Goal: Ask a question: Seek information or help from site administrators or community

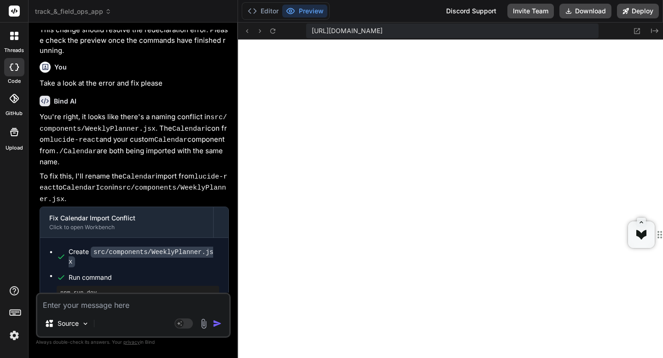
click at [11, 335] on img at bounding box center [14, 336] width 16 height 16
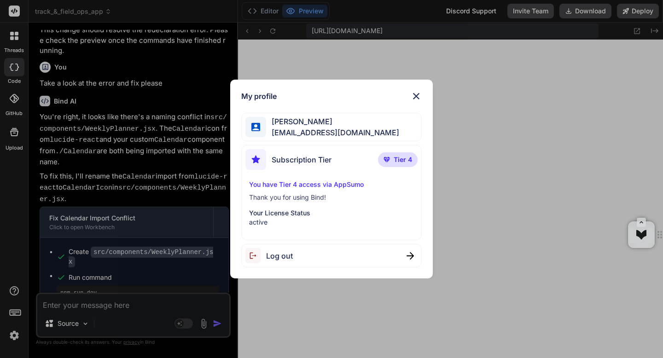
click at [283, 130] on span "[EMAIL_ADDRESS][DOMAIN_NAME]" at bounding box center [332, 132] width 133 height 11
click at [283, 157] on span "Subscription Tier" at bounding box center [302, 159] width 60 height 11
click at [283, 195] on p "Thank you for using Bind!" at bounding box center [331, 197] width 165 height 9
click at [277, 215] on p "Your License Status" at bounding box center [331, 213] width 165 height 9
click at [272, 224] on p "active" at bounding box center [331, 222] width 165 height 9
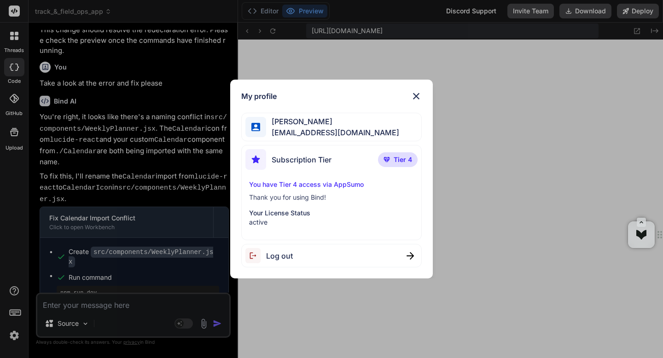
click at [415, 95] on img at bounding box center [416, 96] width 11 height 11
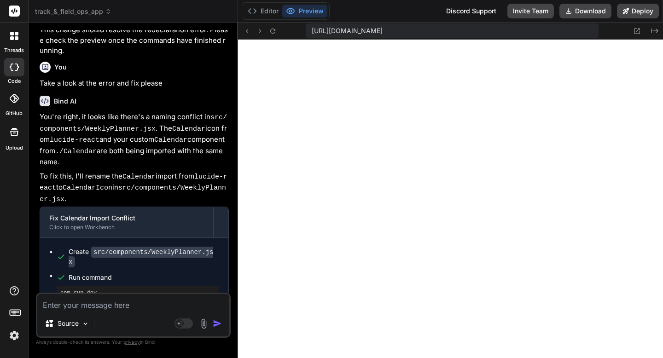
click at [68, 10] on span "track_&_field_ops_app" at bounding box center [73, 11] width 76 height 9
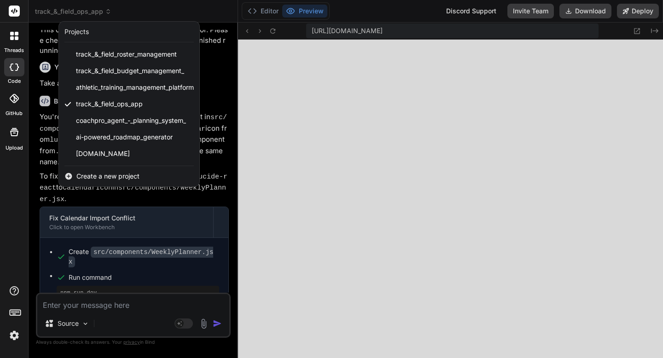
click at [68, 10] on div at bounding box center [331, 179] width 663 height 358
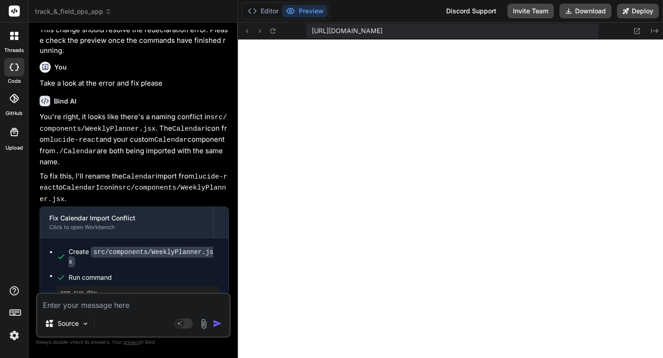
click at [16, 16] on rect at bounding box center [14, 11] width 11 height 11
click at [13, 10] on rect at bounding box center [14, 11] width 11 height 11
click at [41, 11] on span "track_&_field_ops_app" at bounding box center [73, 11] width 76 height 9
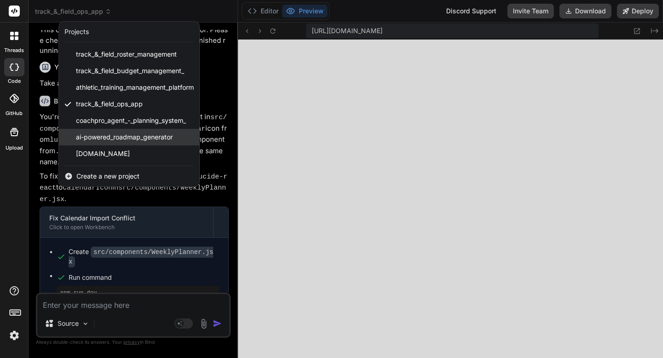
click at [105, 136] on span "ai-powered_roadmap_generator" at bounding box center [124, 137] width 97 height 9
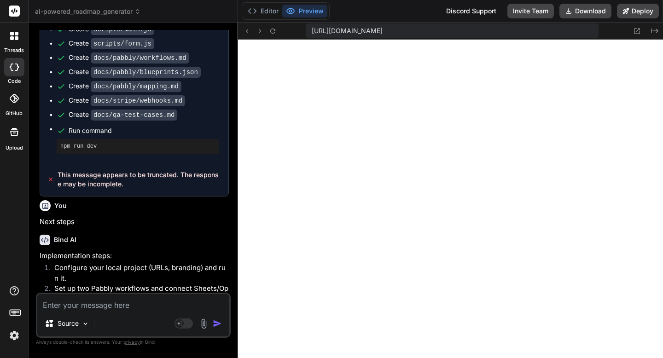
scroll to position [2187, 0]
click at [74, 17] on header "ai-powered_roadmap_generator Created with Pixso." at bounding box center [133, 11] width 209 height 23
click at [72, 13] on span "ai-powered_roadmap_generator" at bounding box center [88, 11] width 106 height 9
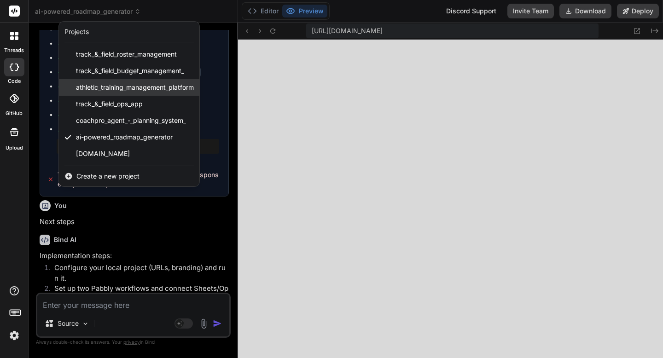
click at [91, 91] on span "athletic_training_management_platform" at bounding box center [135, 87] width 118 height 9
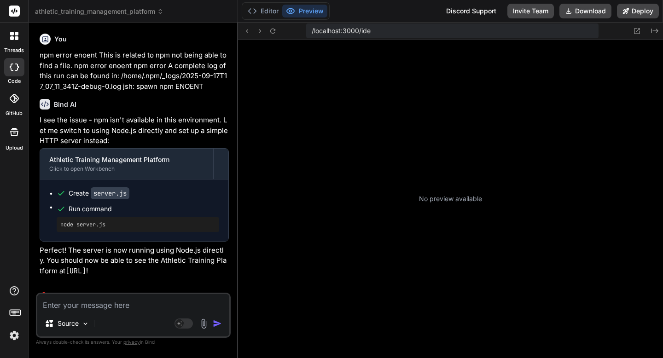
scroll to position [2458, 0]
type textarea "x"
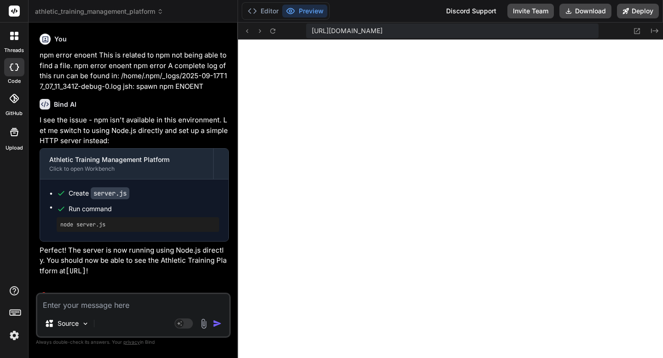
scroll to position [3184, 0]
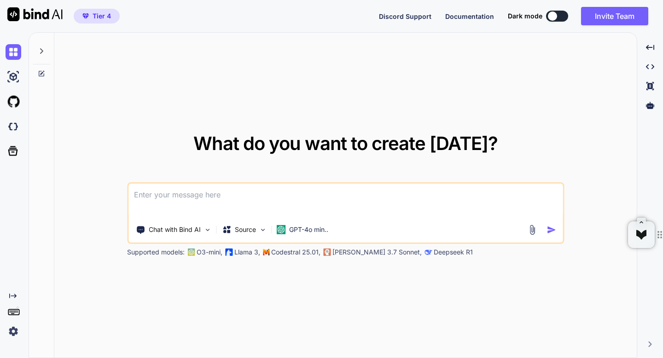
click at [13, 331] on img at bounding box center [14, 332] width 16 height 16
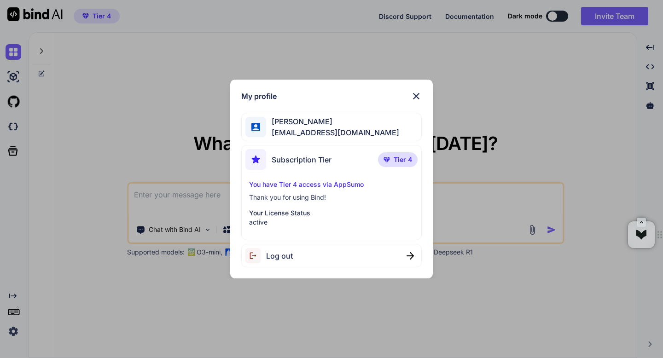
click at [419, 92] on img at bounding box center [416, 96] width 11 height 11
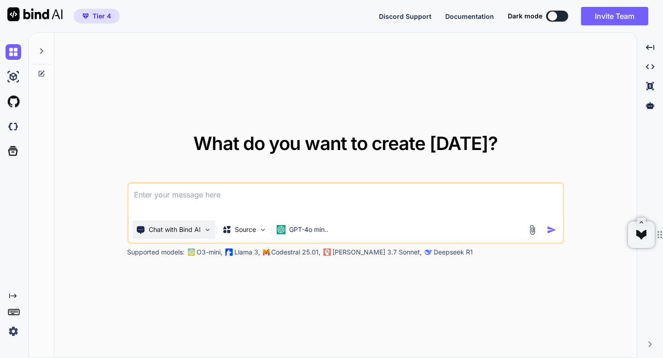
click at [175, 231] on p "Chat with Bind AI" at bounding box center [175, 229] width 52 height 9
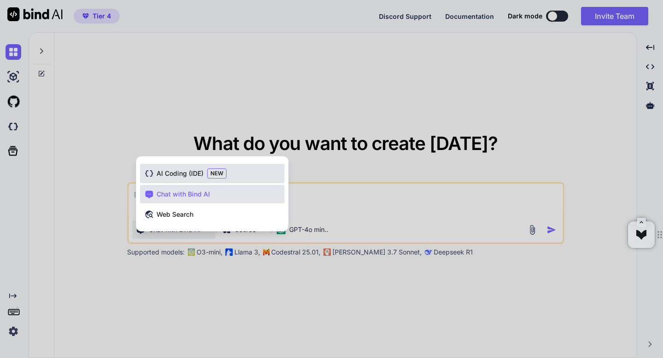
click at [174, 168] on div "AI Coding (IDE) NEW" at bounding box center [212, 173] width 145 height 19
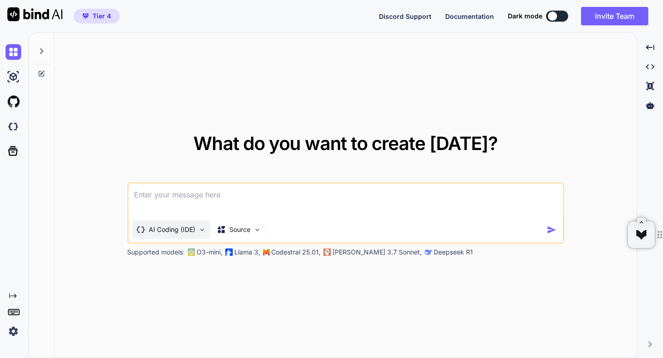
click at [175, 235] on div "AI Coding (IDE)" at bounding box center [170, 230] width 77 height 18
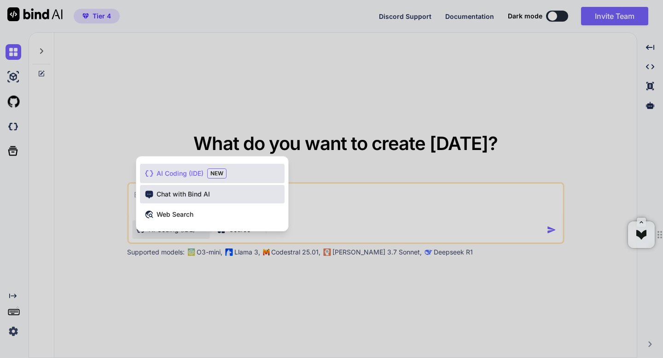
click at [169, 193] on span "Chat with Bind AI" at bounding box center [183, 194] width 53 height 9
type textarea "x"
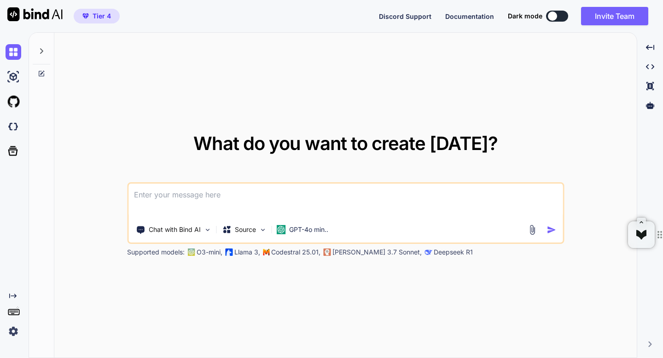
click at [153, 193] on textarea at bounding box center [345, 201] width 434 height 34
type textarea "H"
type textarea "x"
type textarea "Ho"
type textarea "x"
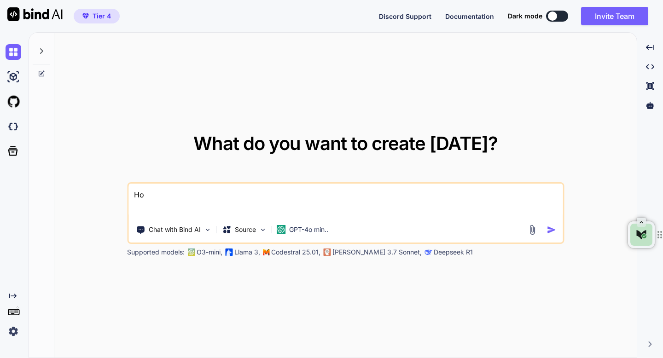
type textarea "How"
type textarea "x"
type textarea "How"
type textarea "x"
type textarea "How d"
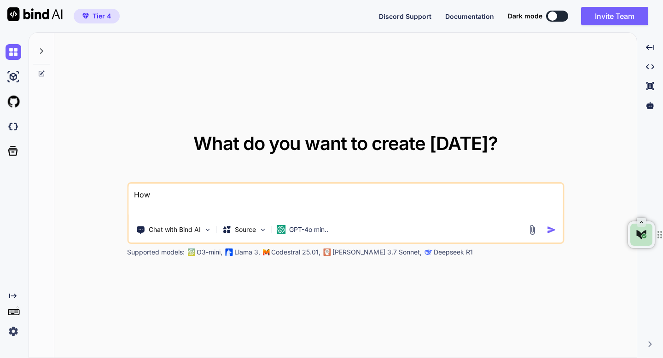
type textarea "x"
type textarea "How do"
type textarea "x"
type textarea "How do"
type textarea "x"
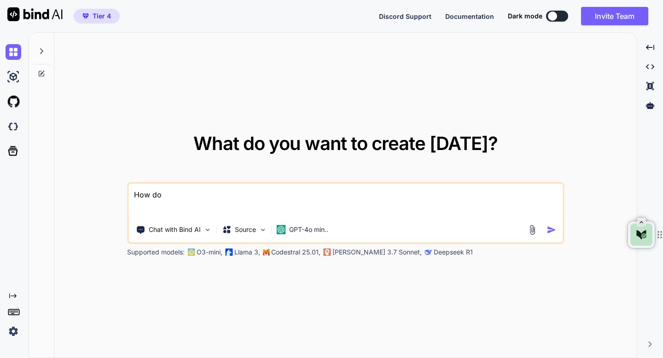
type textarea "How do w"
type textarea "x"
type textarea "How do we"
type textarea "x"
type textarea "How do we"
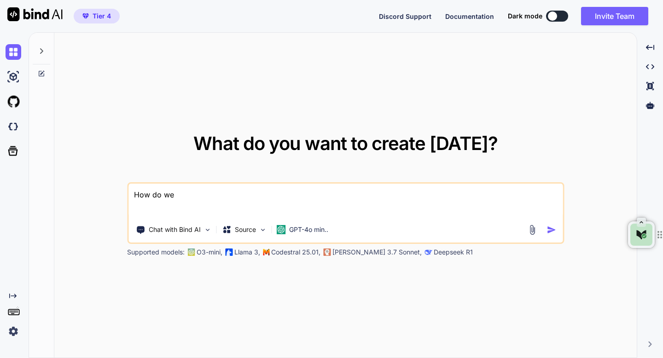
type textarea "x"
type textarea "How do we k"
type textarea "x"
type textarea "How do we kn"
type textarea "x"
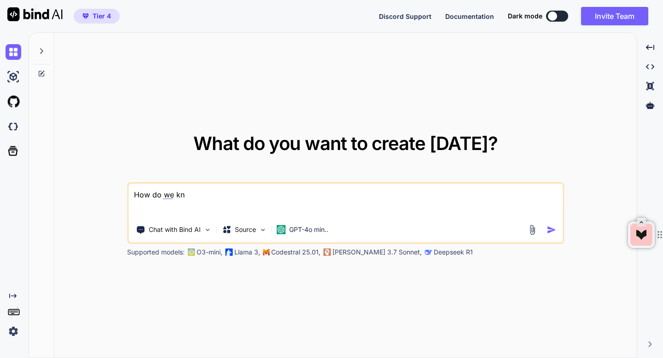
type textarea "How do we kno"
type textarea "x"
type textarea "How do we know"
type textarea "x"
type textarea "How do we know"
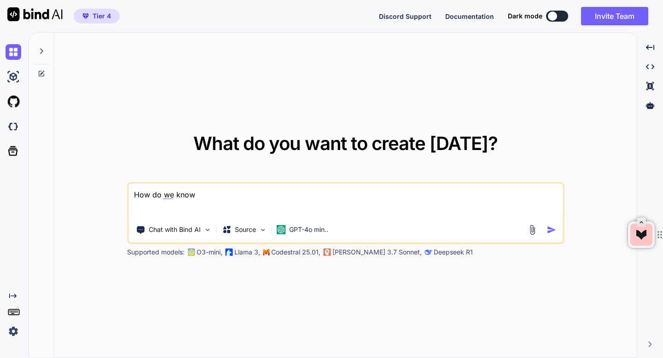
type textarea "x"
type textarea "How do we know o"
type textarea "x"
type textarea "How do we know ou"
type textarea "x"
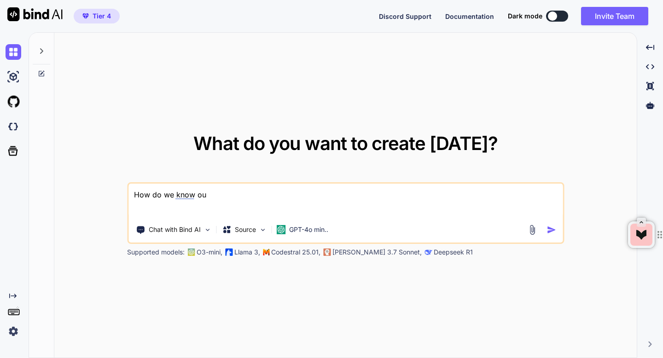
type textarea "How do we know out"
type textarea "x"
type textarea "How do we know out"
type textarea "x"
type textarea "How do we know out u"
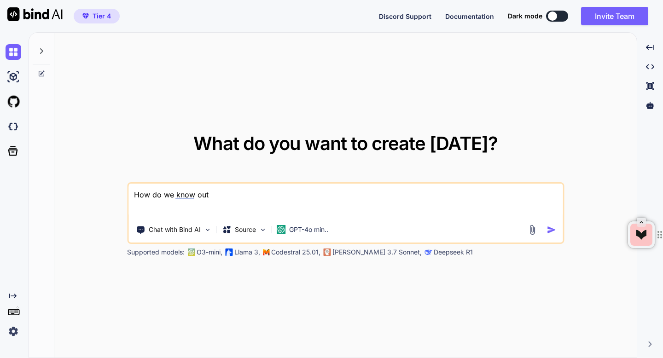
type textarea "x"
type textarea "How do we know out us"
type textarea "x"
type textarea "How do we know out usa"
type textarea "x"
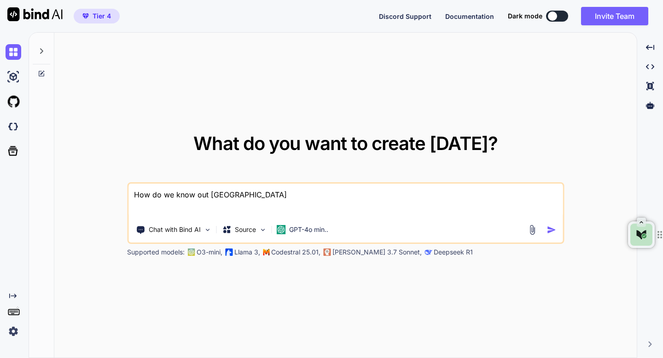
type textarea "How do we know out usag"
type textarea "x"
type textarea "How do we know out usage"
type textarea "x"
type textarea "How do we know out usage"
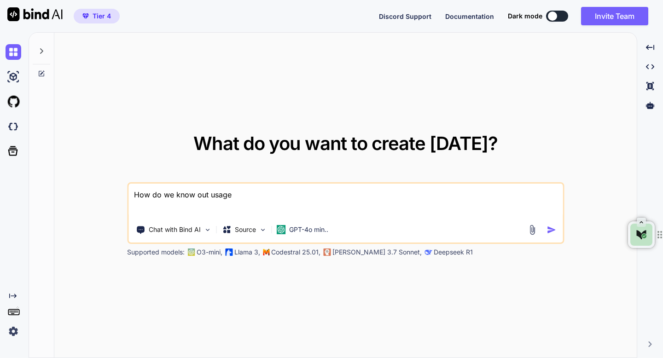
type textarea "x"
type textarea "How do we know out usage l"
type textarea "x"
type textarea "How do we know out usage li"
type textarea "x"
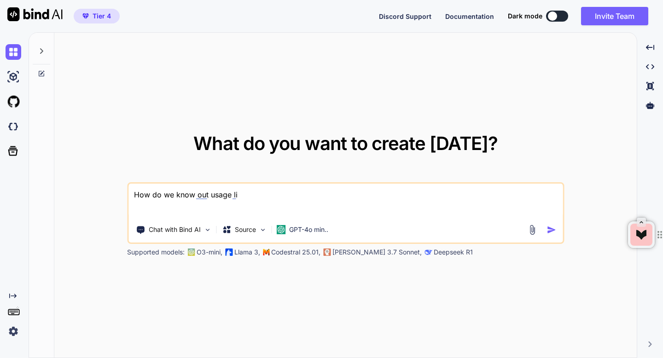
type textarea "How do we know out usage lim"
type textarea "x"
type textarea "How do we know out usage limit"
type textarea "x"
type textarea "How do we know out usage limit"
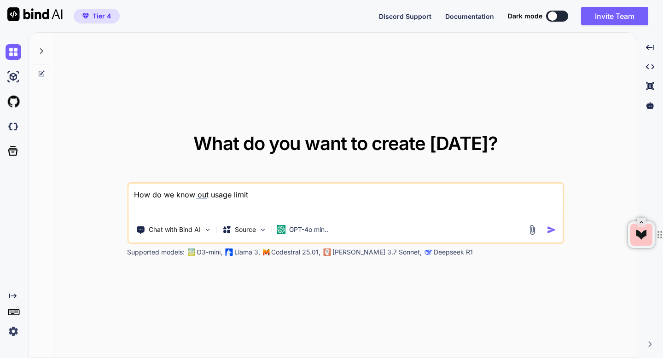
type textarea "x"
type textarea "How do we know out usage limits"
type textarea "x"
type textarea "How do we know out usage limits"
type textarea "x"
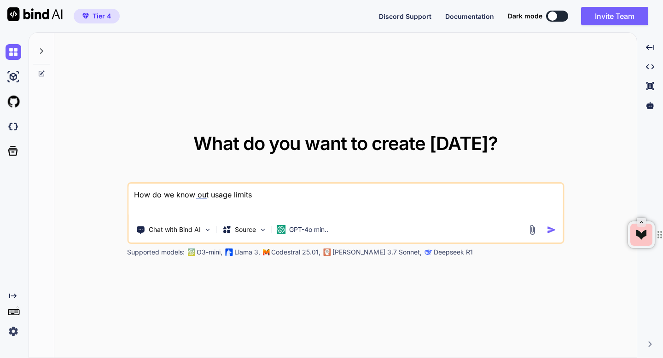
type textarea "How do we know out usage limits o"
type textarea "x"
type textarea "How do we know out usage limits on"
type textarea "x"
type textarea "How do we know out usage limits on"
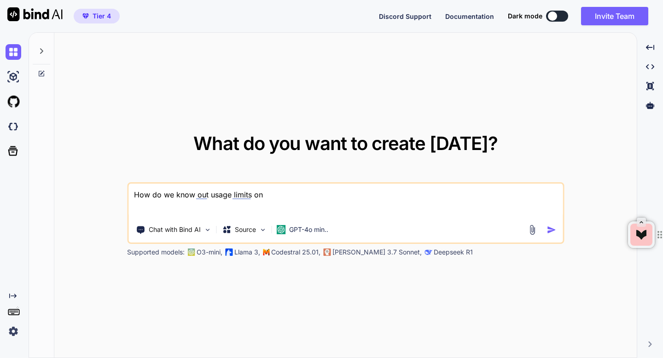
type textarea "x"
type textarea "How do we know out usage limits on b"
type textarea "x"
type textarea "How do we know out usage limits on bi"
type textarea "x"
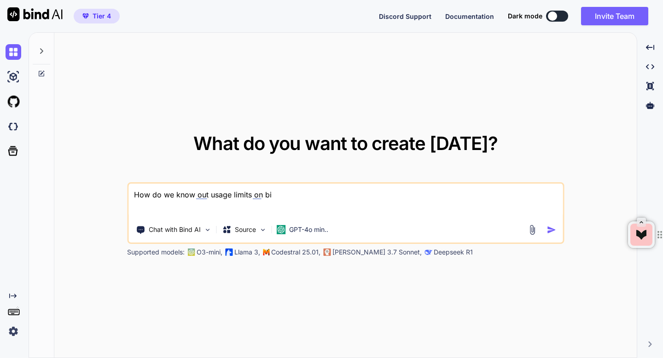
type textarea "How do we know out usage limits on bin"
type textarea "x"
type textarea "How do we know out usage limits on bind"
type textarea "x"
type textarea "How do we know out usage limits on bind."
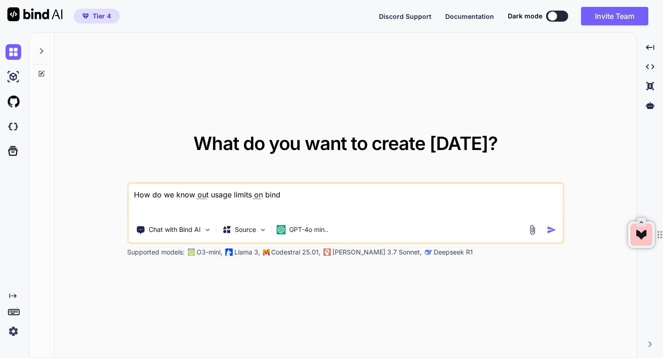
type textarea "x"
type textarea "How do we know out usage limits on bind.a"
type textarea "x"
type textarea "How do we know out usage limits on bind.ai"
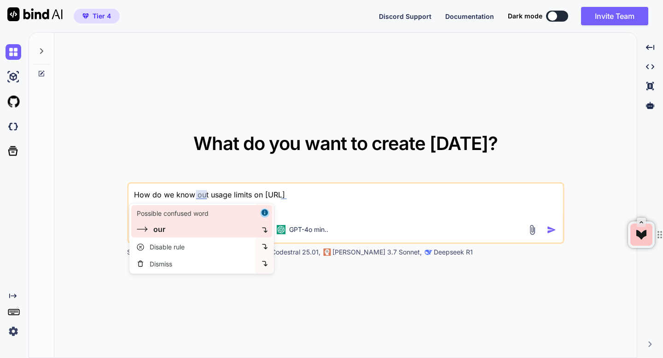
click at [203, 224] on div "our" at bounding box center [194, 229] width 115 height 11
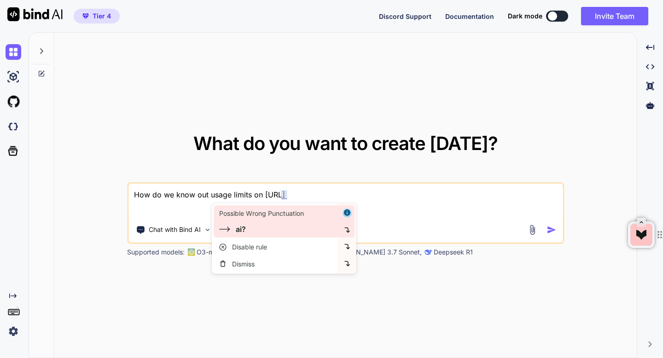
click at [280, 215] on div "Possible Wrong Punctuation" at bounding box center [261, 213] width 85 height 9
type textarea "x"
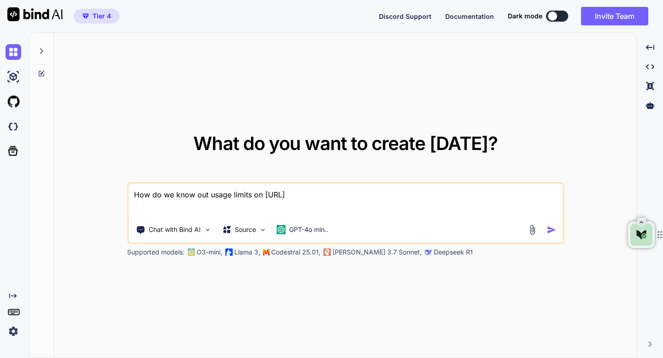
type textarea "How do we know our usage limits on bind.ai?"
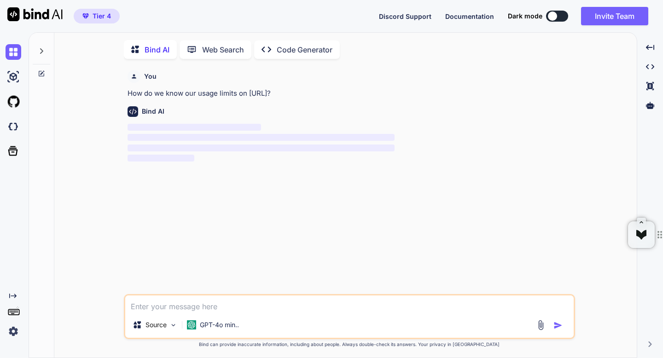
scroll to position [4, 0]
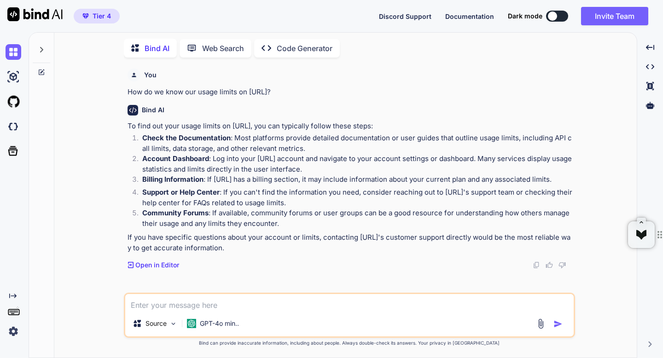
click at [16, 334] on img at bounding box center [14, 332] width 16 height 16
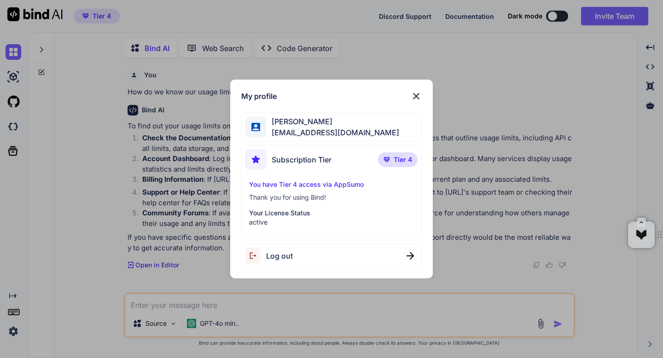
click at [264, 126] on div at bounding box center [255, 127] width 21 height 21
click at [263, 156] on img at bounding box center [255, 159] width 21 height 21
click at [261, 209] on p "Your License Status" at bounding box center [331, 213] width 165 height 9
click at [416, 95] on img at bounding box center [416, 96] width 11 height 11
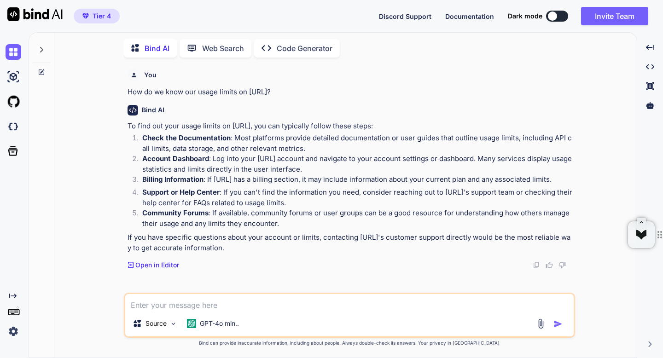
click at [177, 307] on textarea at bounding box center [349, 302] width 448 height 17
type textarea "x"
type textarea "I"
type textarea "x"
type textarea "I"
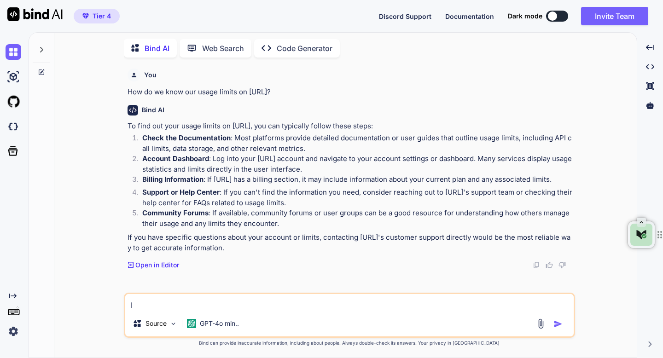
type textarea "x"
type textarea "I o"
type textarea "x"
type textarea "I oh"
type textarea "x"
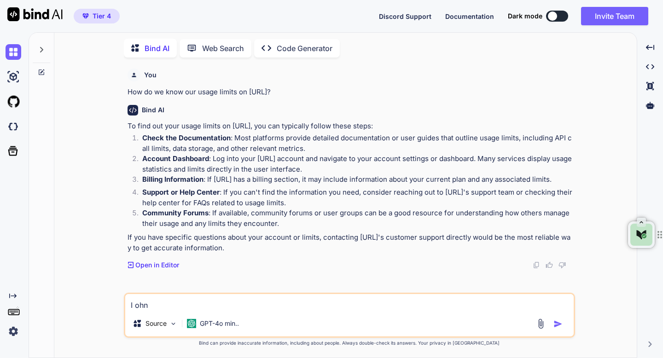
type textarea "I ohnl"
type textarea "x"
type textarea "I ohnly"
type textarea "x"
type textarea "I ohnly"
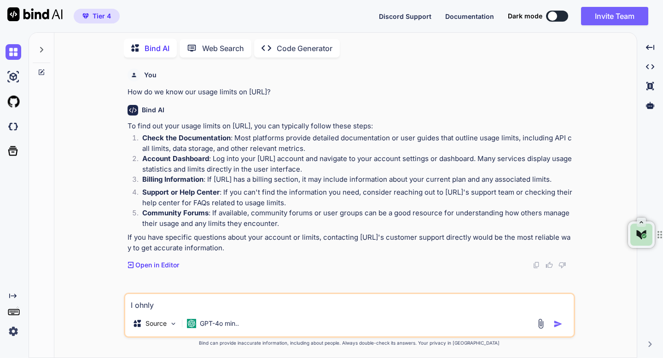
type textarea "x"
type textarea "I ohnly"
type textarea "x"
type textarea "I ohnl"
type textarea "x"
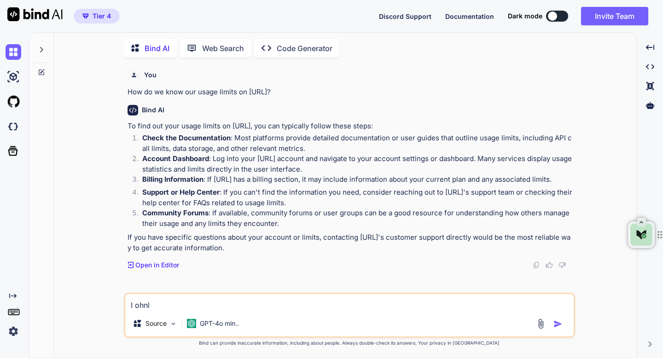
type textarea "I ohn"
type textarea "x"
type textarea "I oh"
type textarea "x"
type textarea "I o"
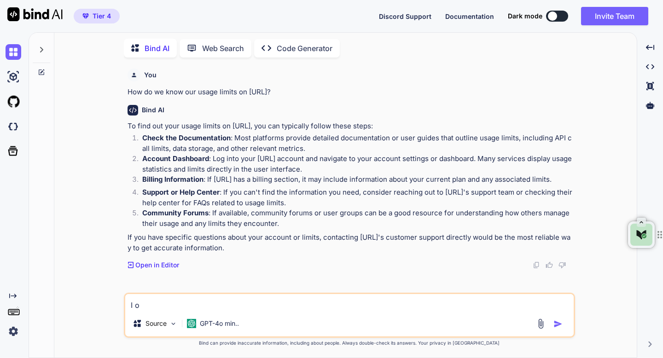
type textarea "x"
type textarea "I on"
type textarea "x"
type textarea "I onl"
type textarea "x"
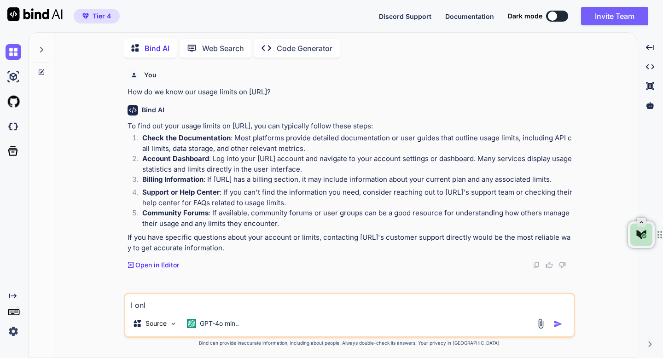
type textarea "I only"
type textarea "x"
type textarea "I only"
type textarea "x"
type textarea "I only s"
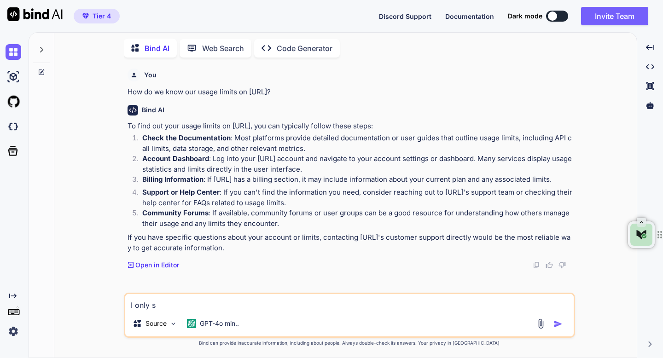
type textarea "x"
type textarea "I only se"
type textarea "x"
type textarea "I only see"
type textarea "x"
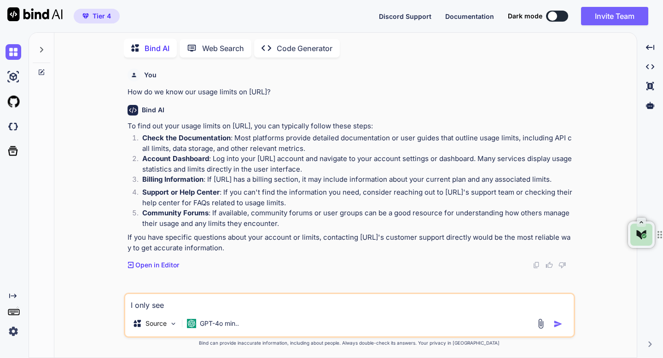
type textarea "I only see"
type textarea "x"
type textarea "I only see p"
type textarea "x"
type textarea "I only see pr"
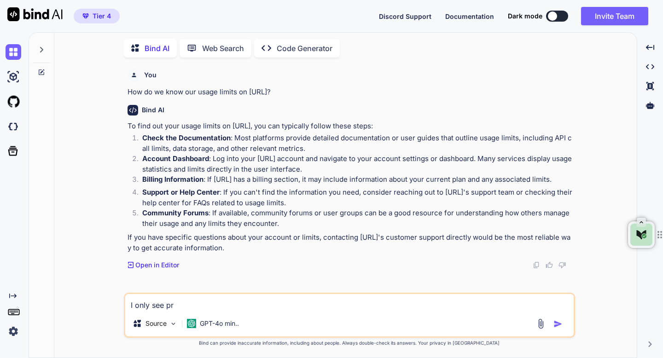
type textarea "x"
type textarea "I only see pro"
type textarea "x"
type textarea "I only see prof"
type textarea "x"
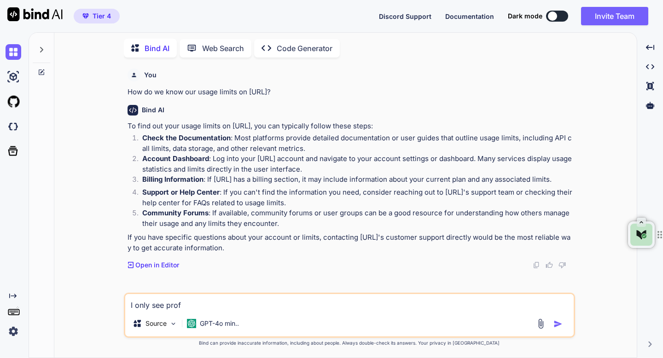
type textarea "I only see profi"
type textarea "x"
type textarea "I only see profil"
type textarea "x"
type textarea "I only see profile"
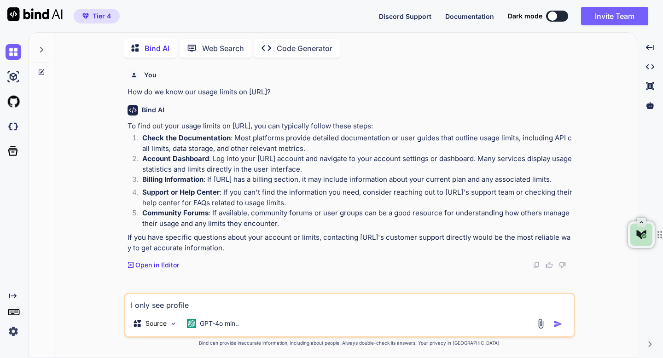
type textarea "x"
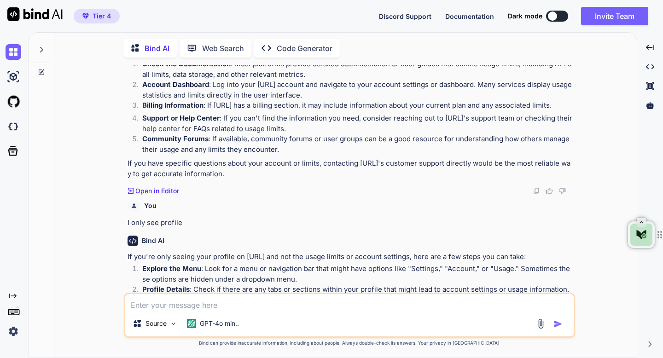
scroll to position [151, 0]
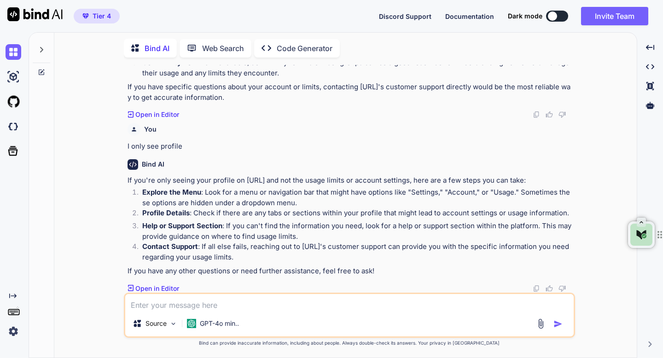
click at [15, 331] on img at bounding box center [14, 332] width 16 height 16
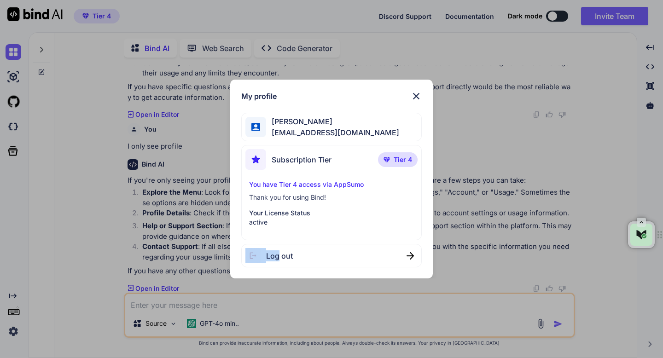
click at [15, 331] on div "My profile Adrian Wheatley amf4life@hotmail.com Subscription Tier Tier 4 You ha…" at bounding box center [331, 179] width 663 height 358
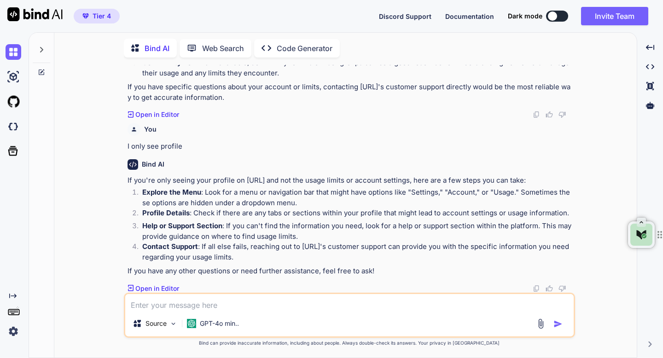
click at [15, 331] on img at bounding box center [14, 332] width 16 height 16
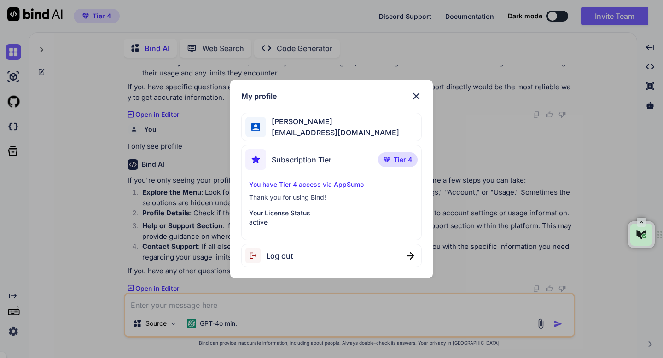
drag, startPoint x: 233, startPoint y: 81, endPoint x: 433, endPoint y: 277, distance: 280.3
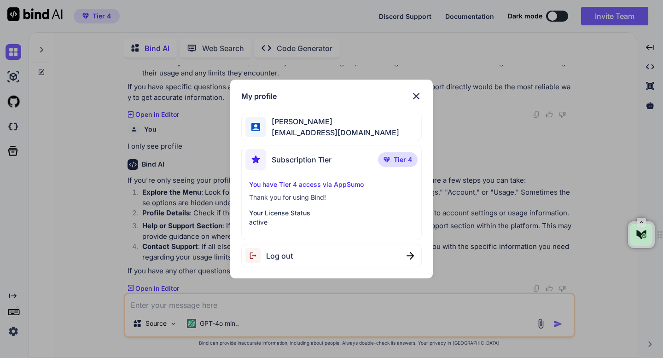
click at [417, 94] on img at bounding box center [416, 96] width 11 height 11
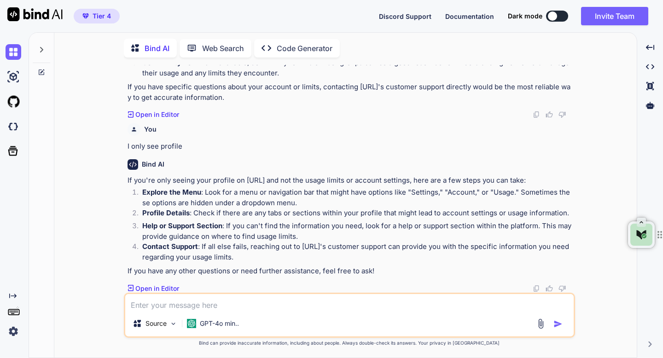
click at [540, 324] on img at bounding box center [540, 324] width 11 height 11
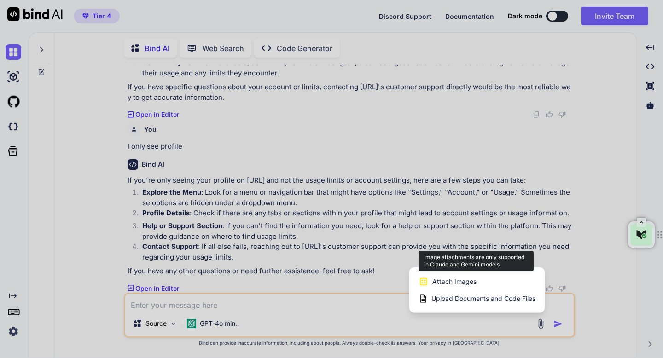
click at [429, 281] on div "Attach Images Image attachments are only supported in Claude and Gemini models." at bounding box center [476, 281] width 117 height 17
click at [442, 280] on span "Attach Images" at bounding box center [454, 281] width 44 height 9
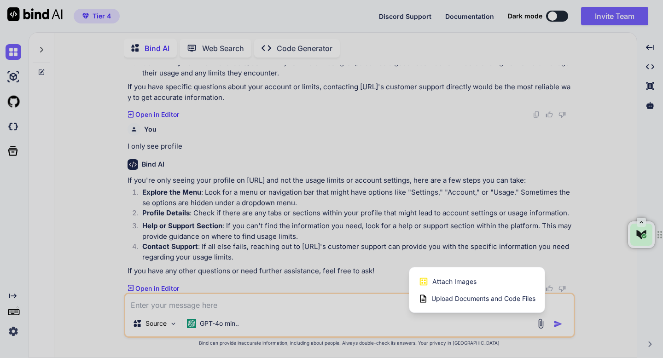
click at [371, 303] on div at bounding box center [331, 179] width 663 height 358
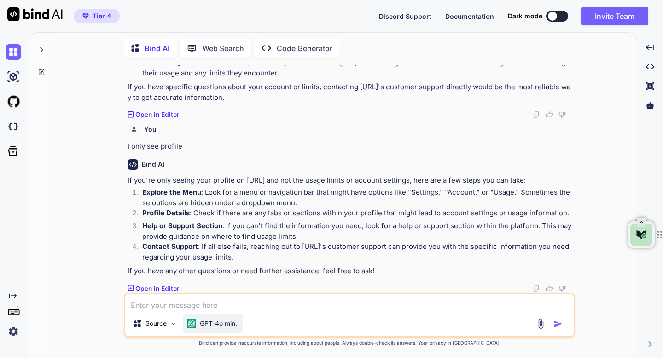
click at [201, 319] on p "GPT-4o min.." at bounding box center [219, 323] width 39 height 9
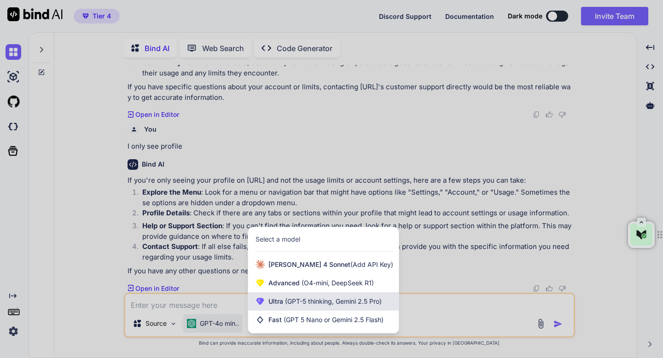
click at [263, 299] on icon at bounding box center [260, 301] width 8 height 7
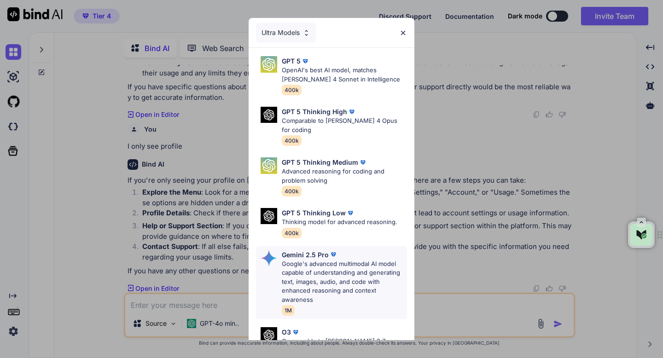
click at [302, 261] on p "Google's advanced multimodal AI model capable of understanding and generating t…" at bounding box center [344, 282] width 125 height 45
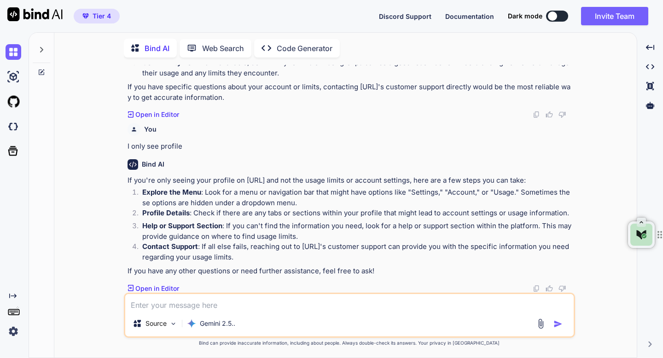
click at [539, 321] on img at bounding box center [540, 324] width 11 height 11
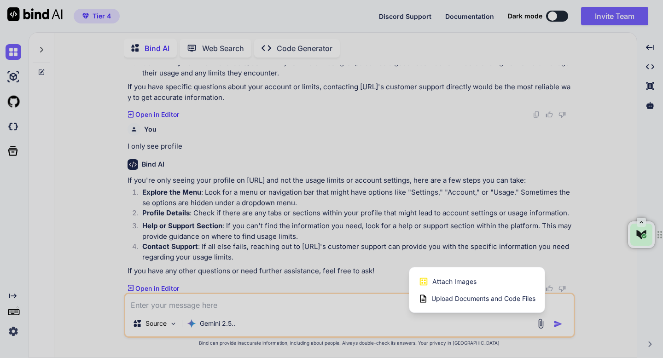
click at [465, 285] on span "Attach Images" at bounding box center [454, 281] width 44 height 9
type textarea "x"
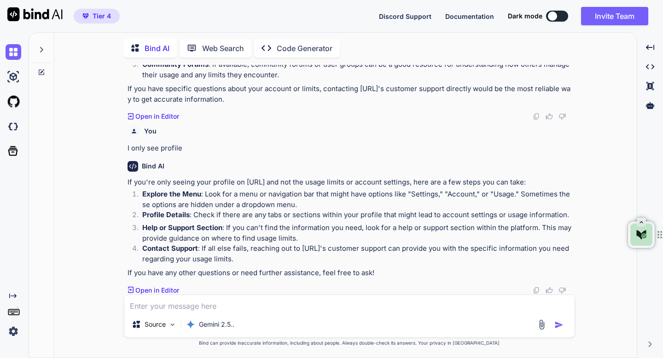
type input "C:\fakepath\screenshot-[app.getbind.co].jpeg"
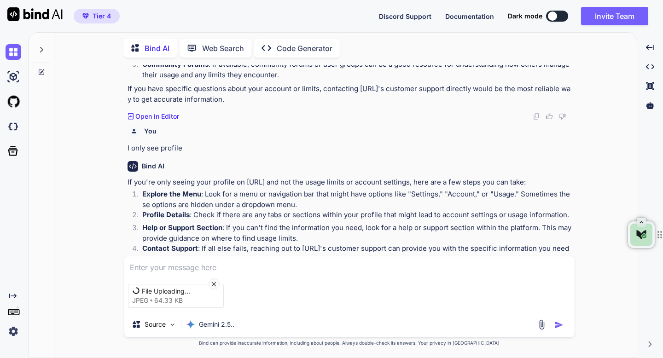
scroll to position [151, 0]
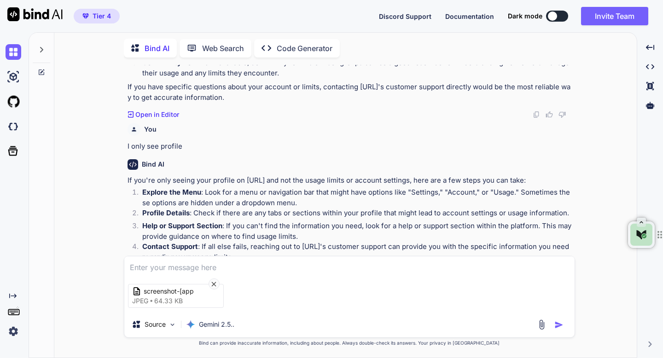
click at [206, 266] on textarea at bounding box center [349, 264] width 450 height 17
type textarea "x"
type textarea "T"
type textarea "x"
type textarea "Th"
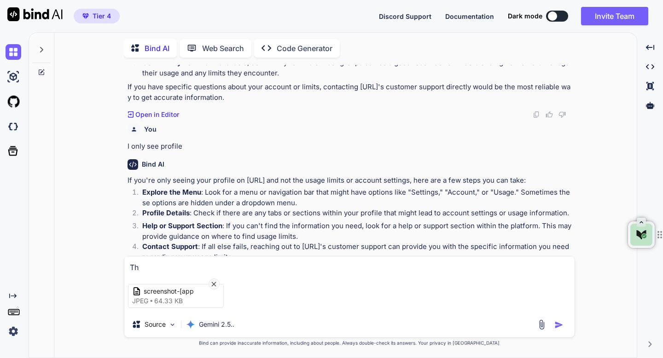
type textarea "x"
type textarea "Thi"
type textarea "x"
type textarea "This"
type textarea "x"
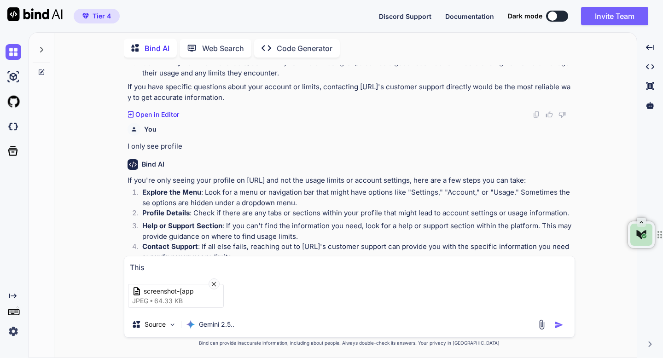
type textarea "This"
type textarea "x"
type textarea "This i"
type textarea "x"
type textarea "This is"
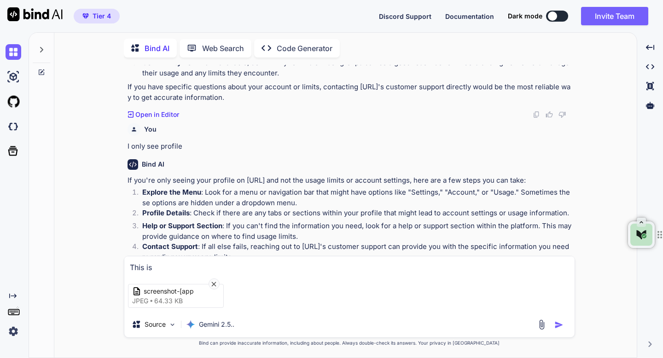
type textarea "x"
type textarea "This is w"
type textarea "x"
type textarea "This is wa"
type textarea "x"
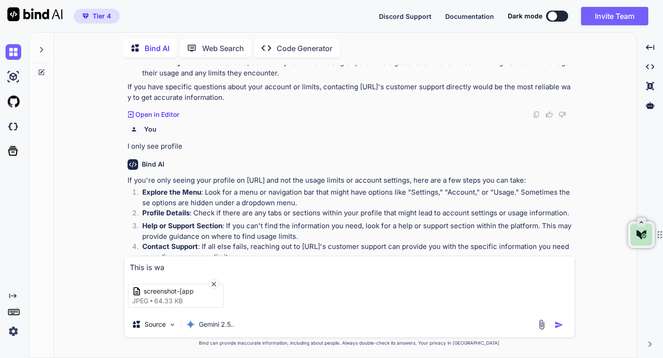
type textarea "This is wan"
type textarea "x"
type textarea "This is want"
type textarea "x"
type textarea "This is want"
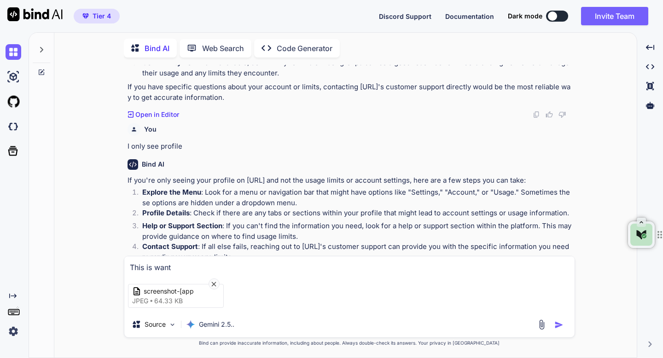
type textarea "x"
type textarea "This is want"
type textarea "x"
type textarea "This is wan"
type textarea "x"
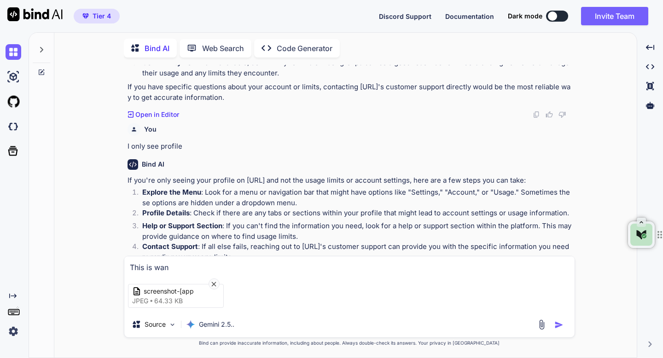
type textarea "This is wa"
type textarea "x"
type textarea "This is w"
type textarea "x"
type textarea "This is wh"
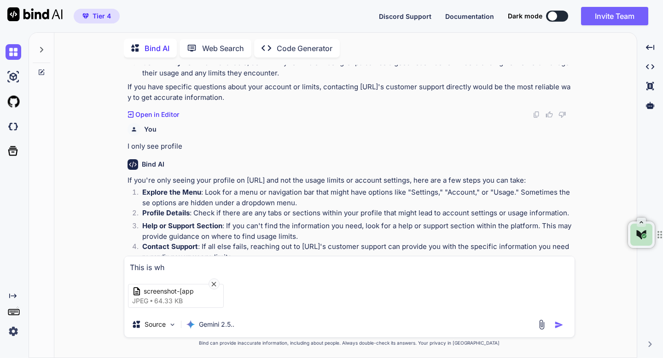
type textarea "x"
type textarea "This is wha"
type textarea "x"
type textarea "This is what"
type textarea "x"
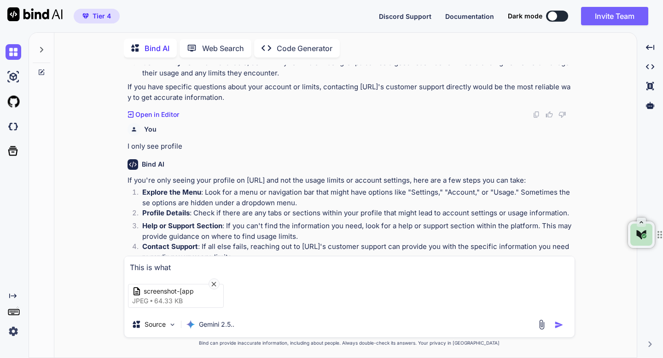
type textarea "This is what"
type textarea "x"
type textarea "This is what I"
type textarea "x"
type textarea "This is what I"
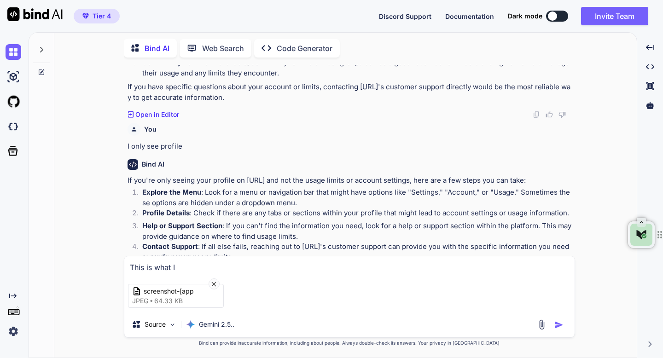
type textarea "x"
type textarea "This is what I s"
type textarea "x"
type textarea "This is what I se"
type textarea "x"
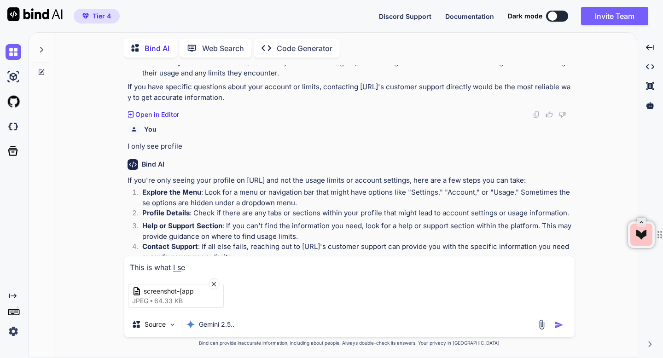
type textarea "This is what I see"
type textarea "x"
type textarea "This is what I see?"
type textarea "x"
type textarea "This is what I see?"
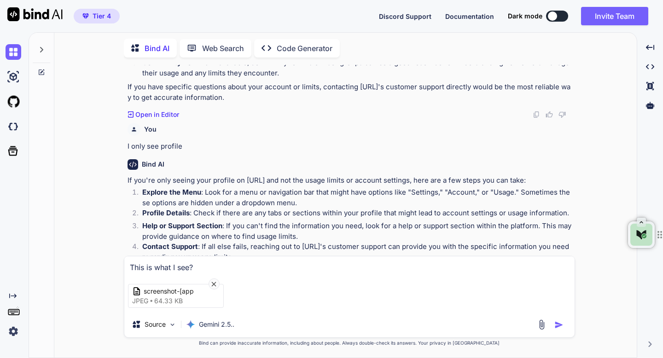
type textarea "x"
type textarea "This is what I see? I"
click at [558, 327] on img "button" at bounding box center [558, 324] width 9 height 9
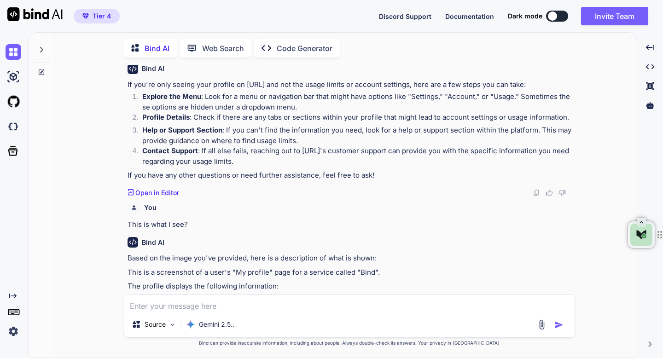
scroll to position [355, 0]
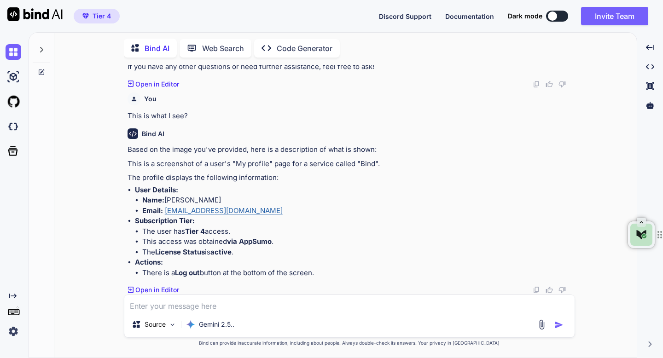
click at [162, 307] on textarea at bounding box center [349, 303] width 450 height 17
click at [88, 259] on div "You How do we know our usage limits on bind.ai? Bind AI To find out your usage …" at bounding box center [349, 211] width 575 height 293
click at [561, 323] on img "button" at bounding box center [558, 324] width 9 height 9
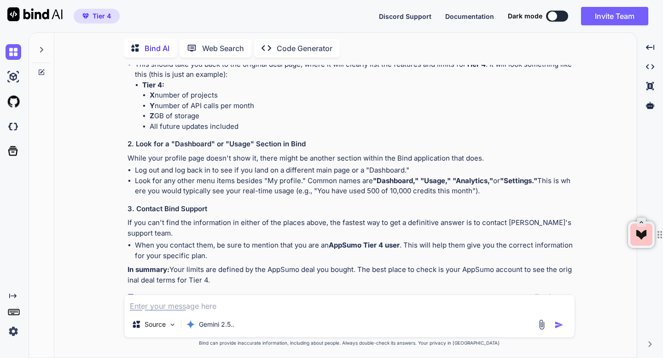
scroll to position [781, 0]
